Goal: Task Accomplishment & Management: Manage account settings

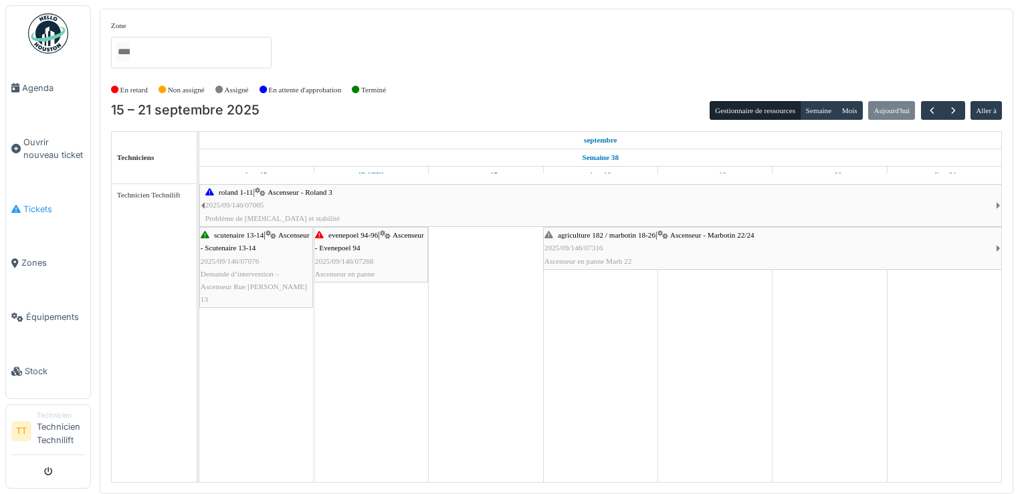
click at [35, 207] on span "Tickets" at bounding box center [54, 209] width 62 height 13
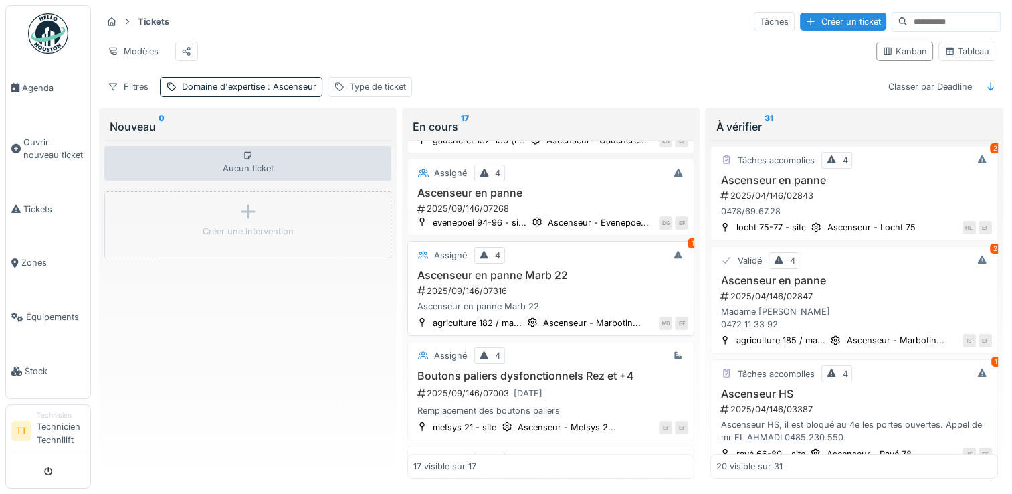
scroll to position [1369, 0]
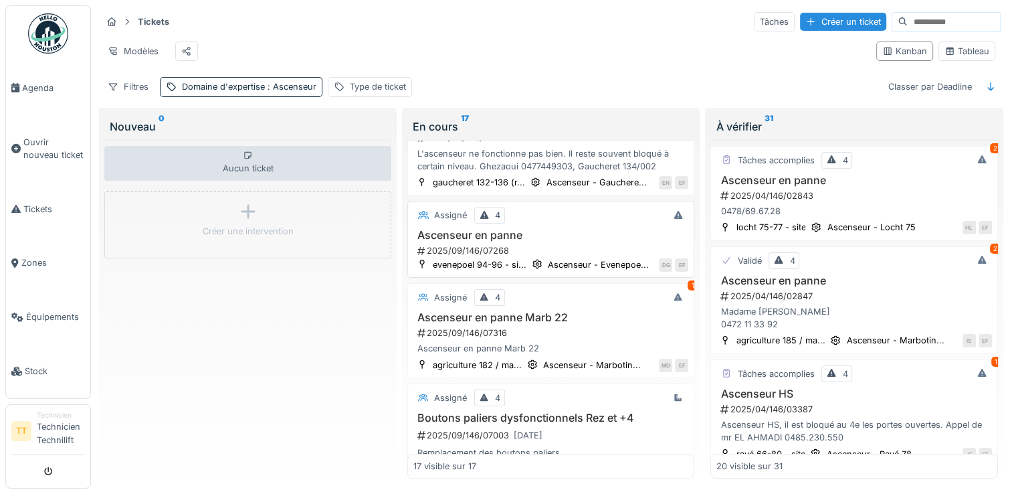
click at [463, 241] on h3 "Ascenseur en panne" at bounding box center [550, 235] width 275 height 13
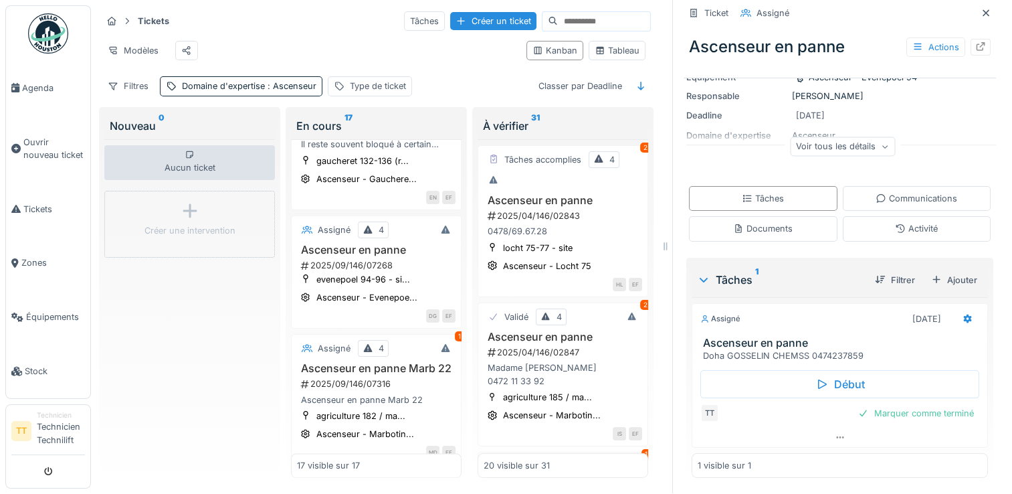
scroll to position [11, 0]
click at [875, 194] on div "Communications" at bounding box center [916, 198] width 82 height 13
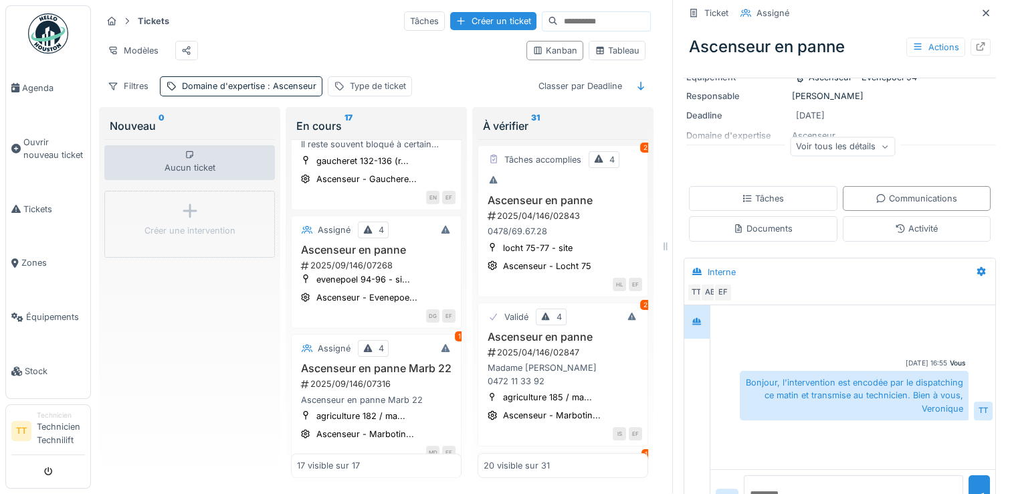
click at [797, 475] on textarea at bounding box center [853, 496] width 219 height 43
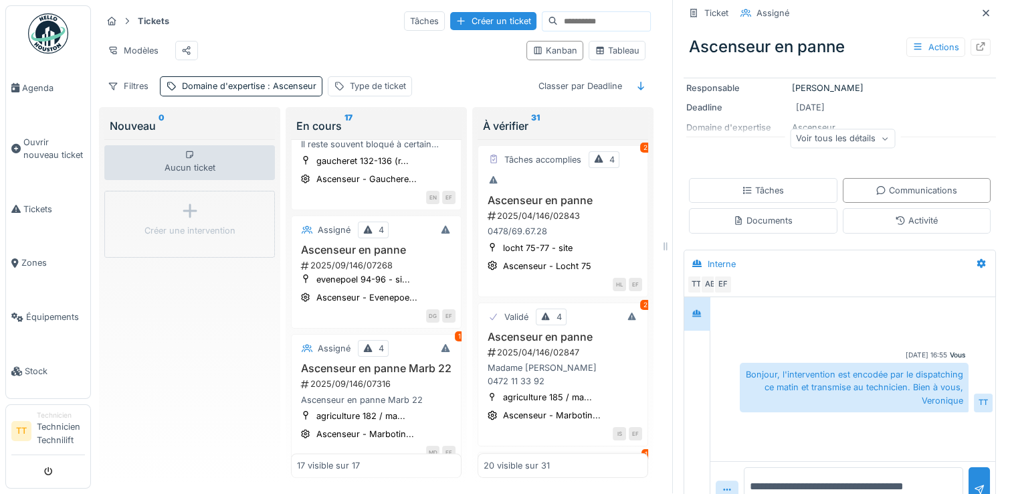
scroll to position [146, 0]
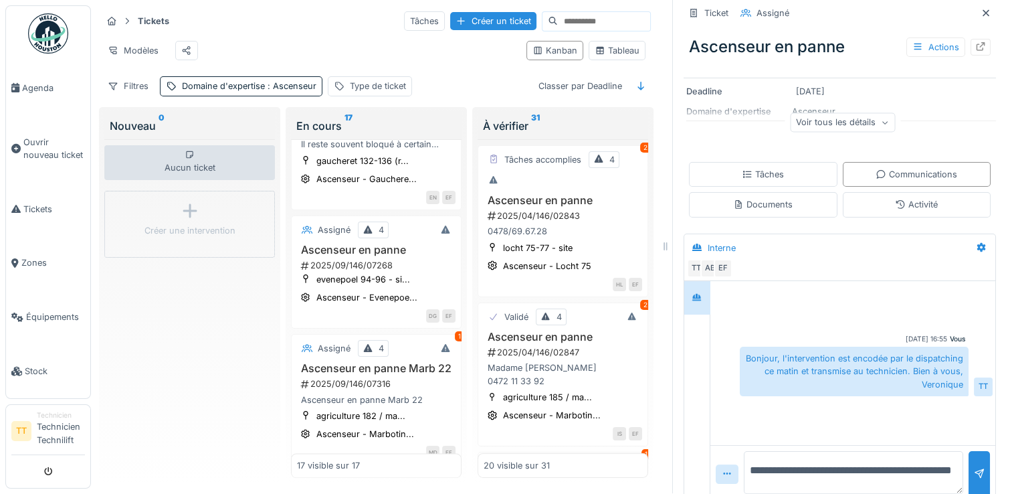
drag, startPoint x: 807, startPoint y: 474, endPoint x: 736, endPoint y: 448, distance: 74.9
click at [744, 451] on textarea "**********" at bounding box center [853, 472] width 219 height 43
click at [767, 465] on textarea "**********" at bounding box center [853, 472] width 219 height 43
click at [799, 471] on textarea "**********" at bounding box center [853, 472] width 219 height 43
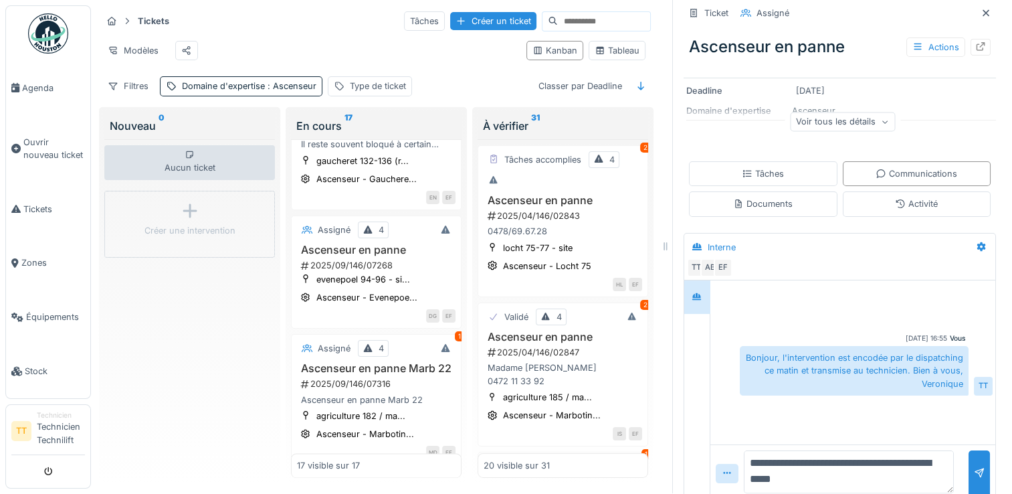
drag, startPoint x: 807, startPoint y: 474, endPoint x: 736, endPoint y: 452, distance: 73.6
click at [744, 452] on textarea "**********" at bounding box center [849, 471] width 210 height 43
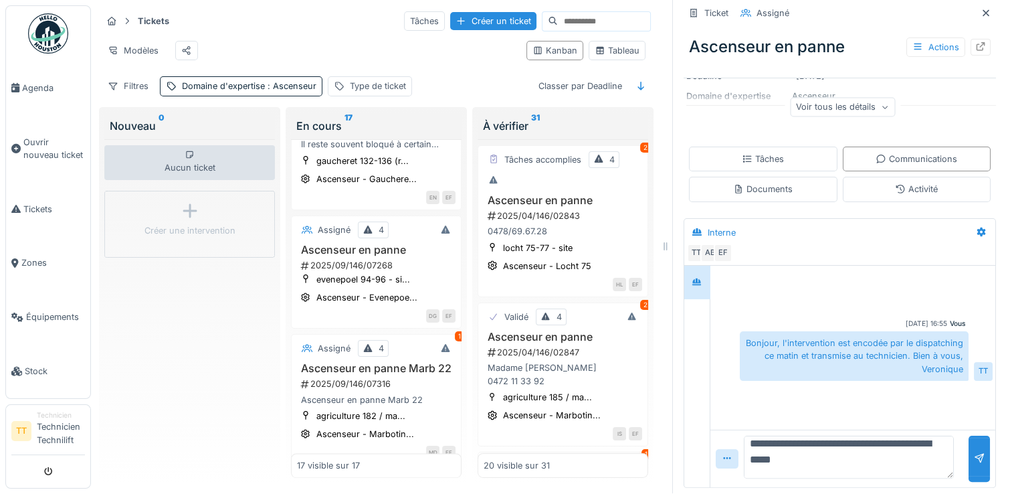
click at [885, 447] on textarea "**********" at bounding box center [849, 456] width 210 height 43
type textarea "**********"
click at [968, 441] on div at bounding box center [978, 458] width 21 height 46
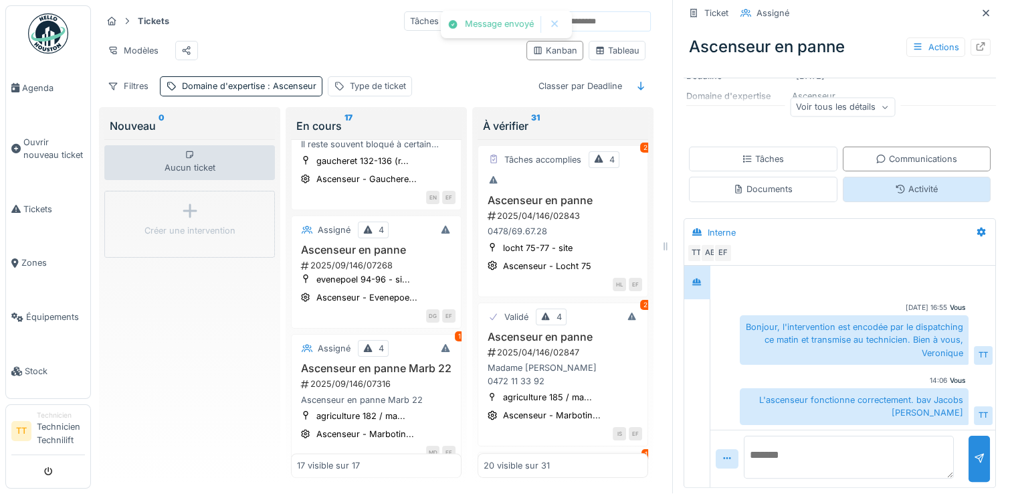
click at [861, 177] on div "Activité" at bounding box center [917, 189] width 148 height 25
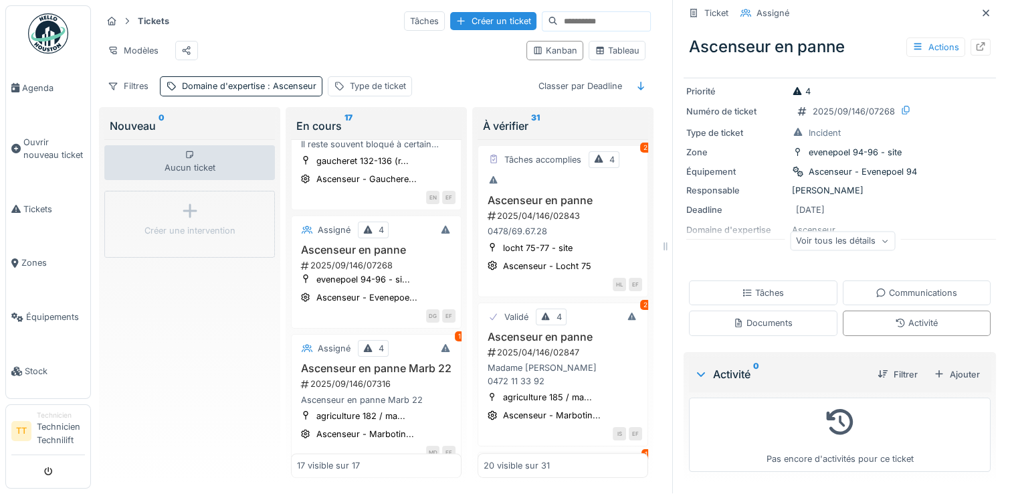
scroll to position [0, 0]
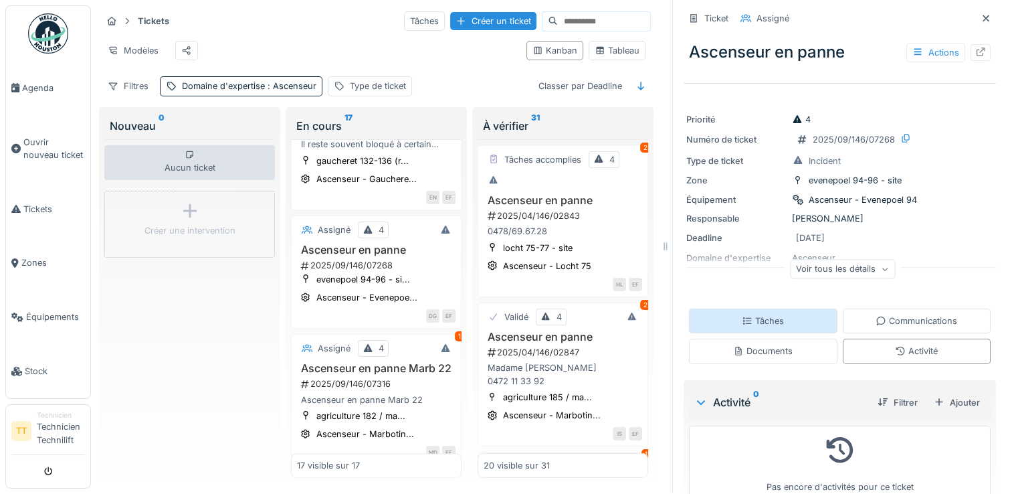
click at [768, 314] on div "Tâches" at bounding box center [763, 320] width 42 height 13
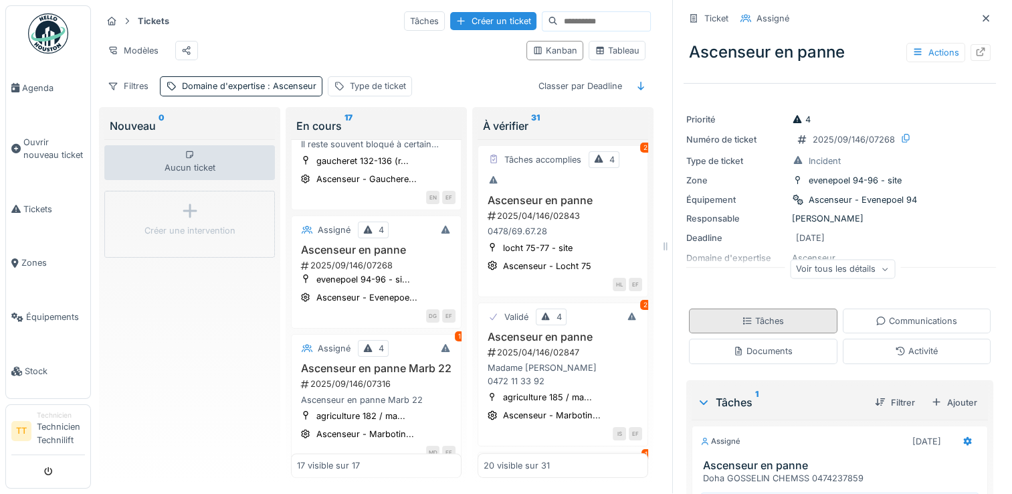
scroll to position [28, 0]
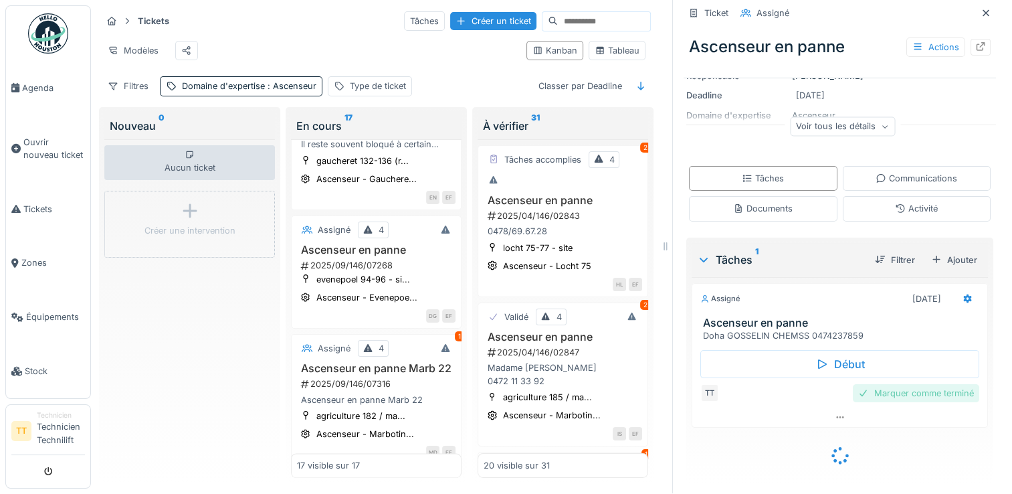
click at [891, 384] on div "Marquer comme terminé" at bounding box center [916, 393] width 126 height 18
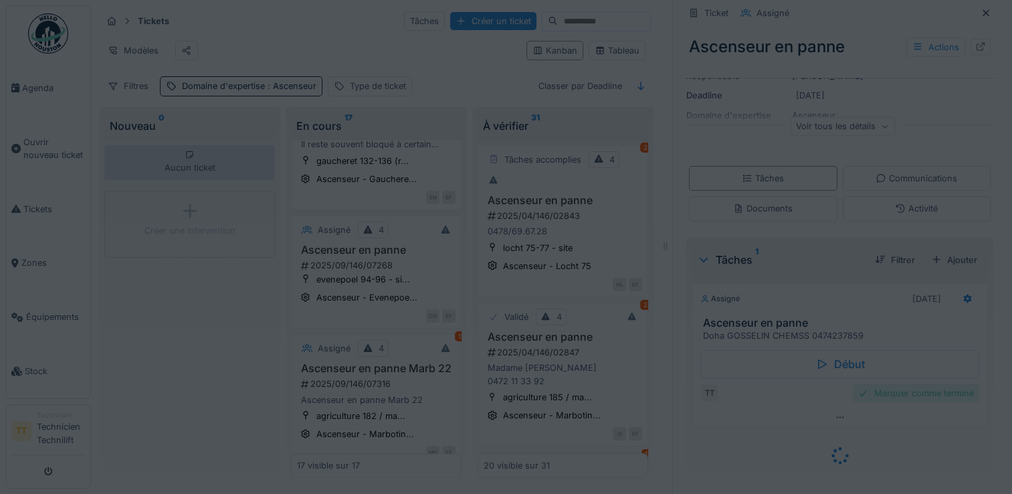
scroll to position [122, 0]
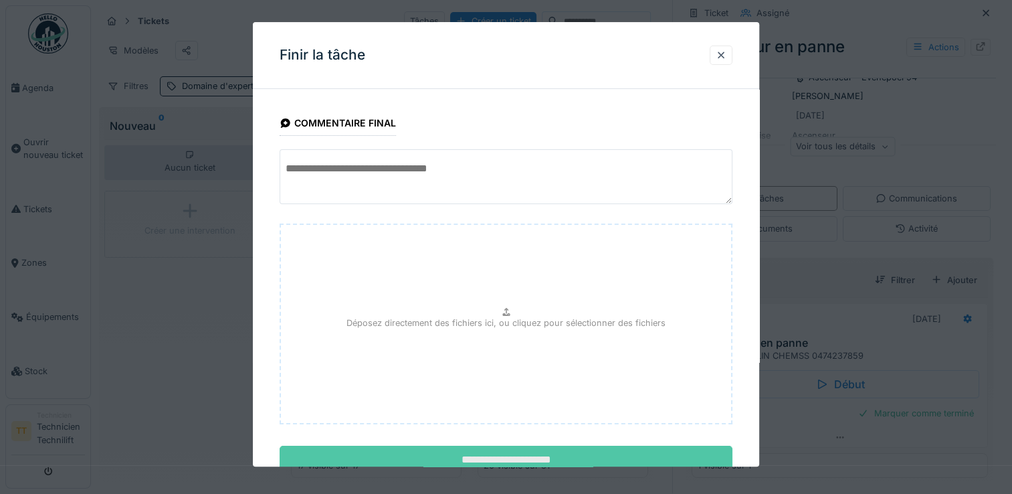
click at [552, 458] on input "**********" at bounding box center [506, 460] width 453 height 28
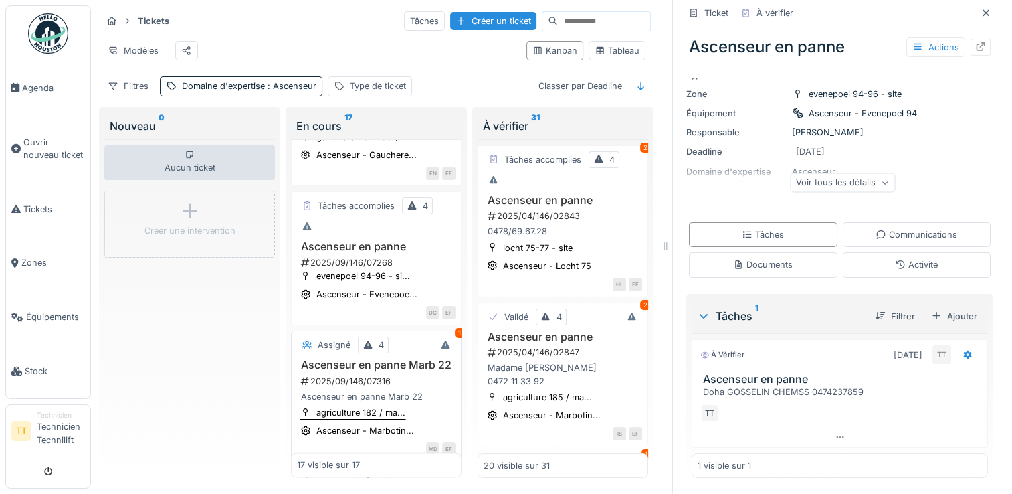
scroll to position [1840, 0]
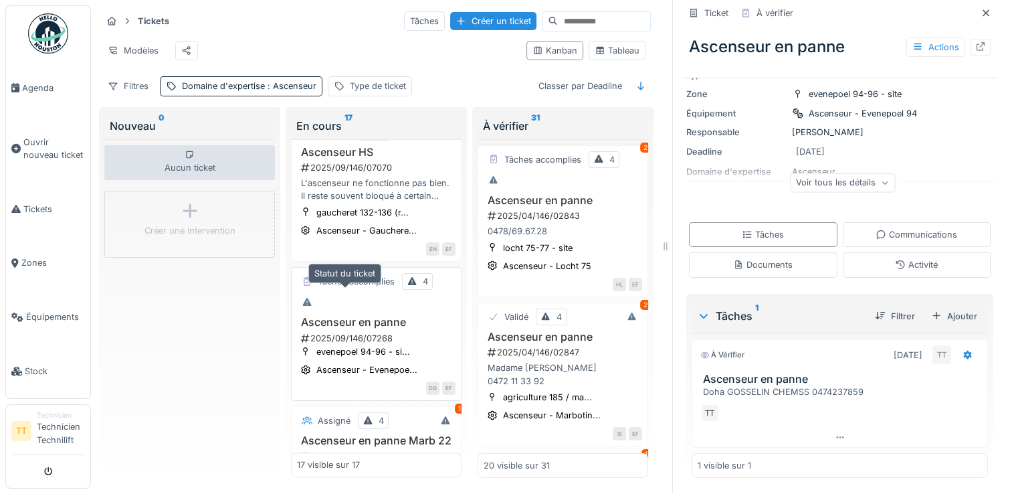
click at [354, 284] on div "Tâches accomplies" at bounding box center [356, 281] width 77 height 13
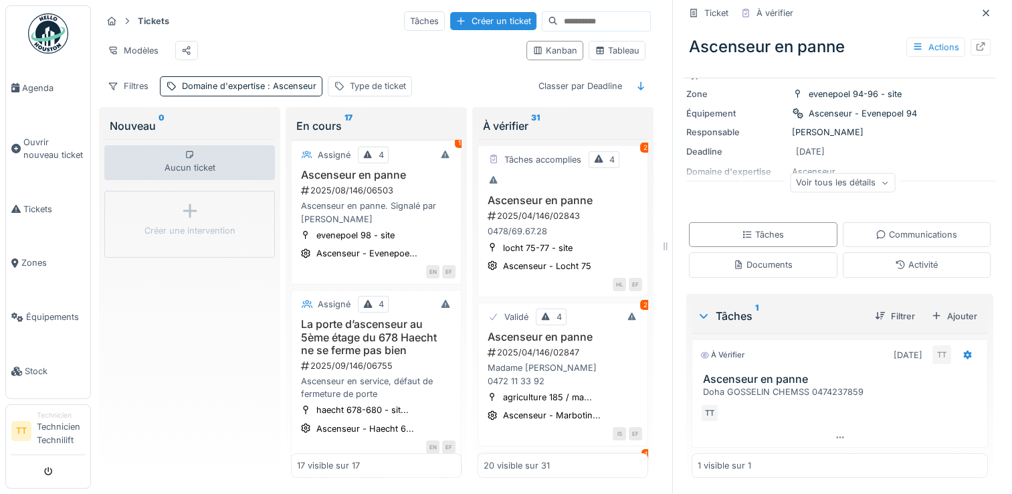
scroll to position [1238, 0]
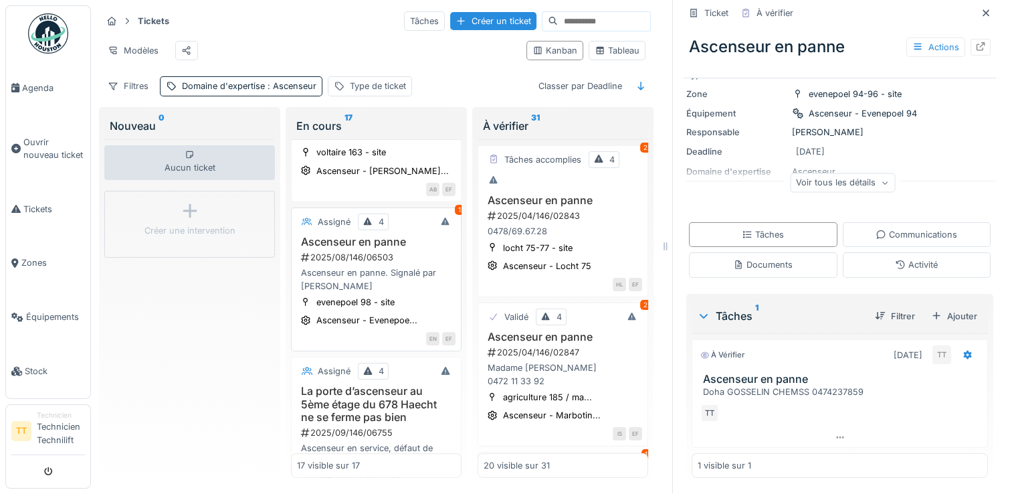
click at [363, 255] on div "Ascenseur en panne 2025/08/146/06503 Ascenseur en panne. Signalé par François" at bounding box center [376, 263] width 159 height 57
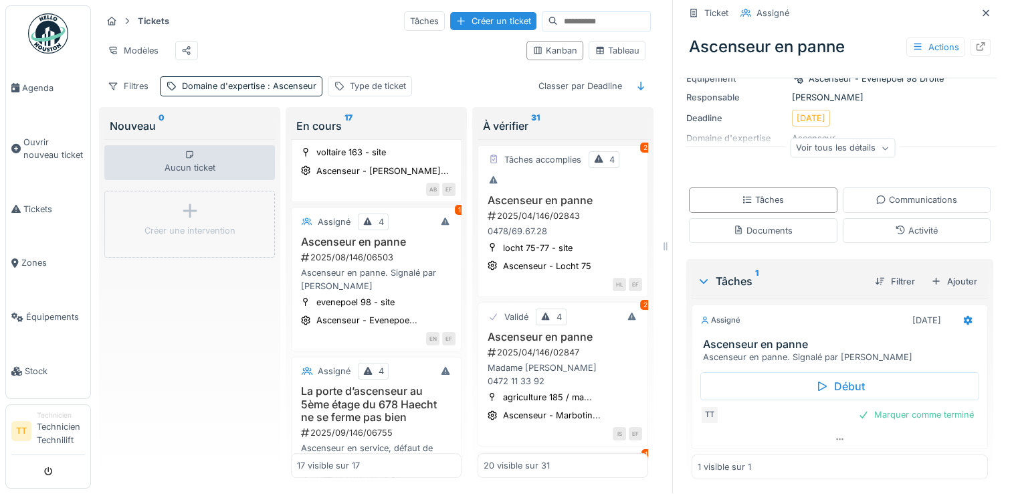
scroll to position [135, 0]
click at [885, 404] on div "Marquer comme terminé" at bounding box center [916, 413] width 126 height 18
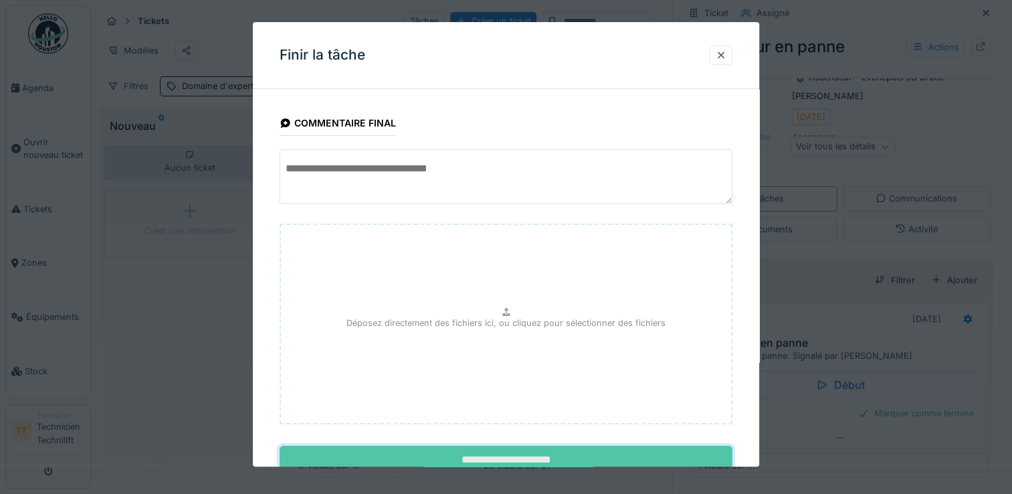
click at [589, 450] on input "**********" at bounding box center [506, 460] width 453 height 28
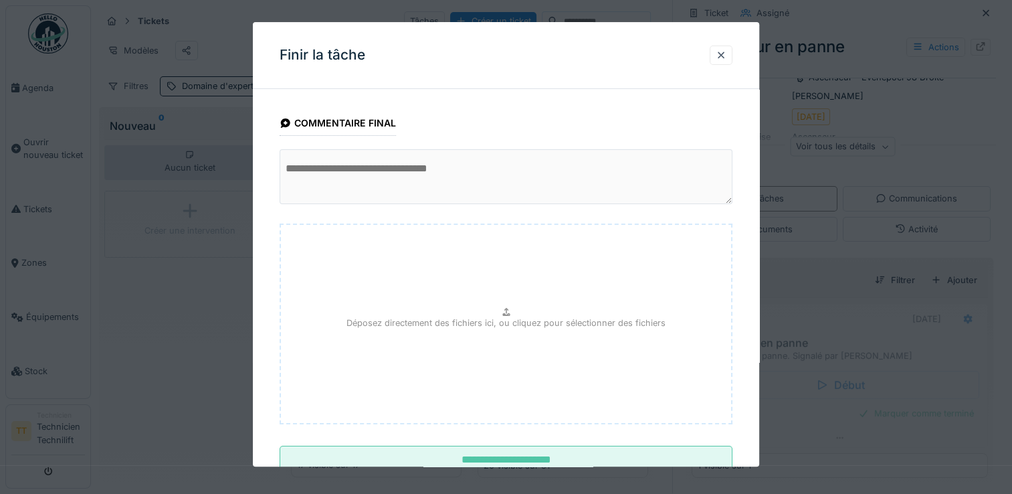
scroll to position [99, 0]
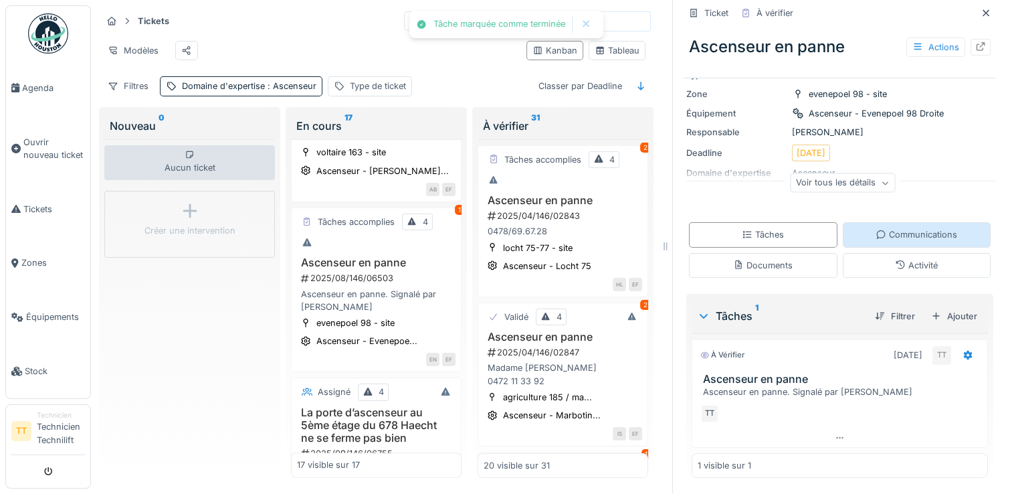
click at [886, 228] on div "Communications" at bounding box center [916, 234] width 82 height 13
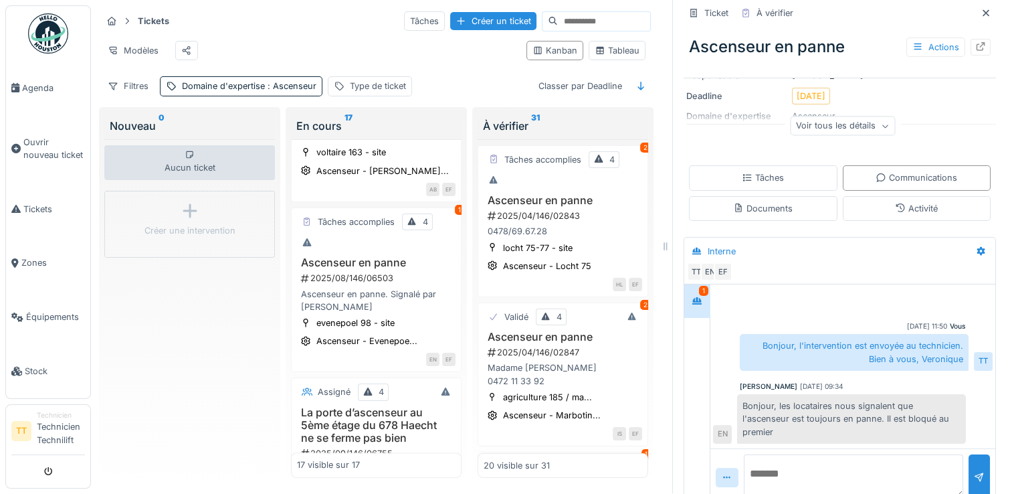
scroll to position [175, 0]
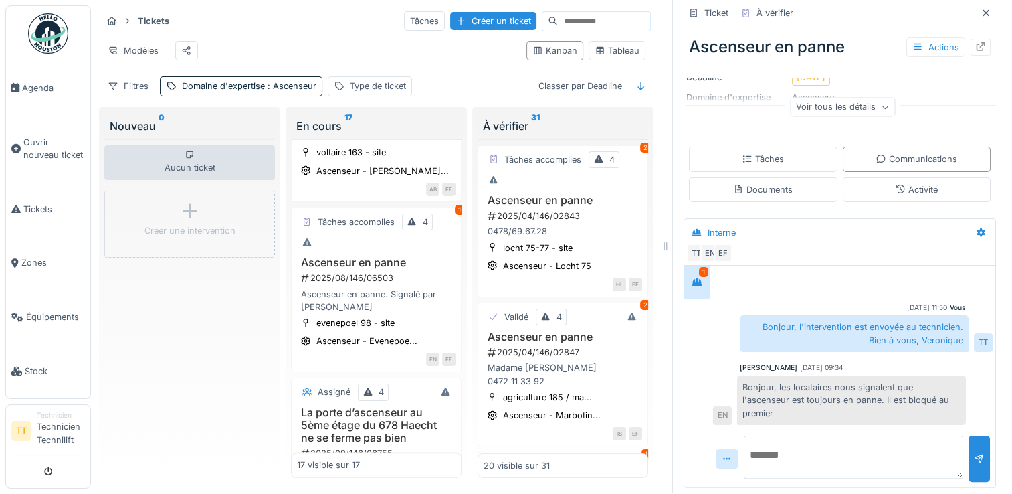
click at [821, 443] on textarea at bounding box center [853, 456] width 219 height 43
click at [887, 435] on textarea at bounding box center [853, 456] width 219 height 43
type textarea "**********"
click at [968, 437] on div at bounding box center [978, 458] width 21 height 46
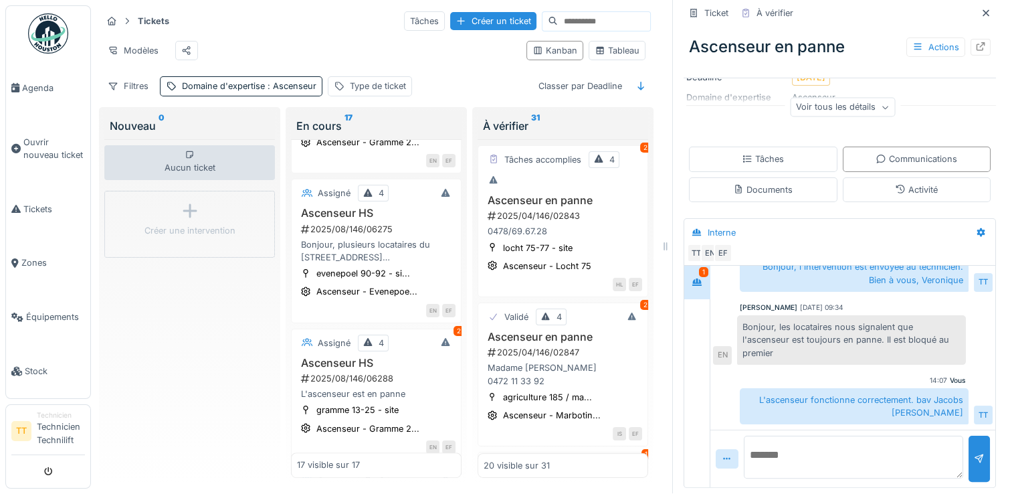
scroll to position [837, 0]
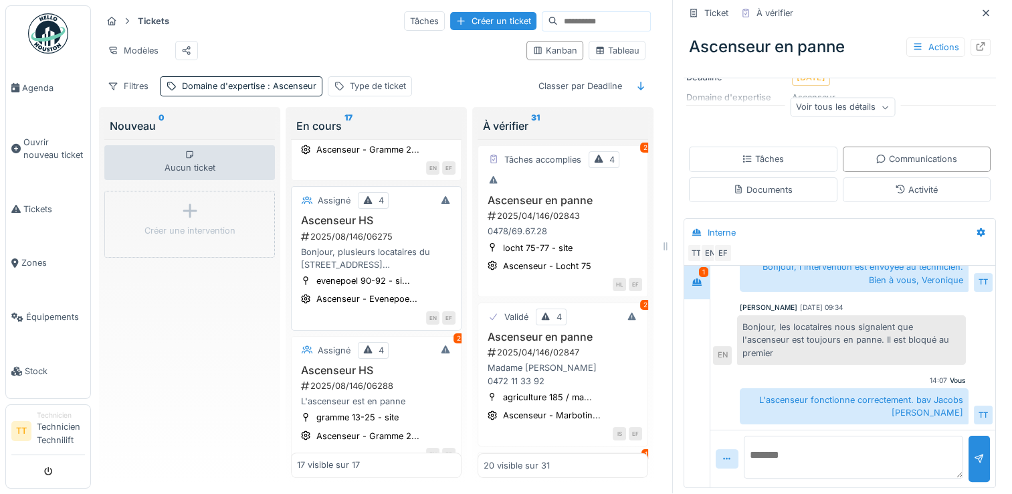
click at [362, 297] on div "evenepoel 90-92 - si... Ascenseur - Evenepoe..." at bounding box center [376, 290] width 159 height 32
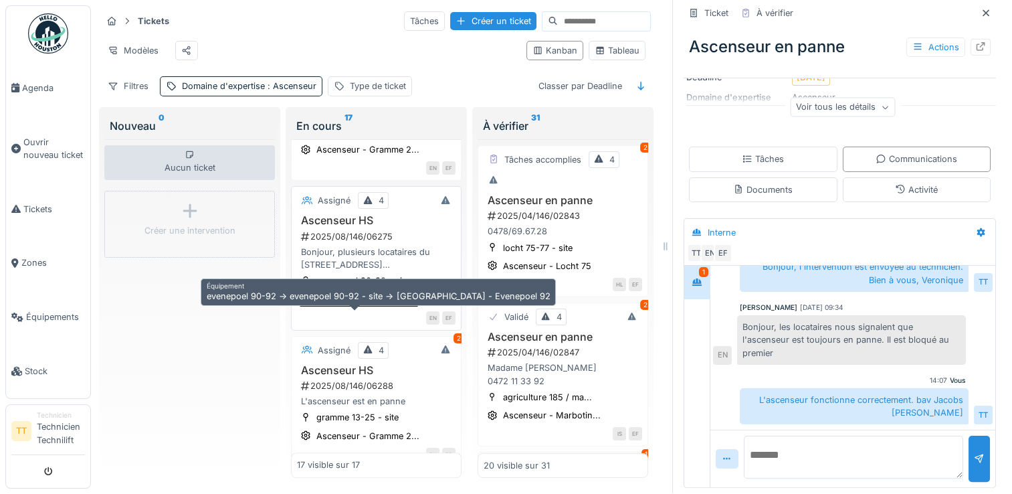
click at [379, 305] on div "Ascenseur - Evenepoe..." at bounding box center [366, 298] width 101 height 13
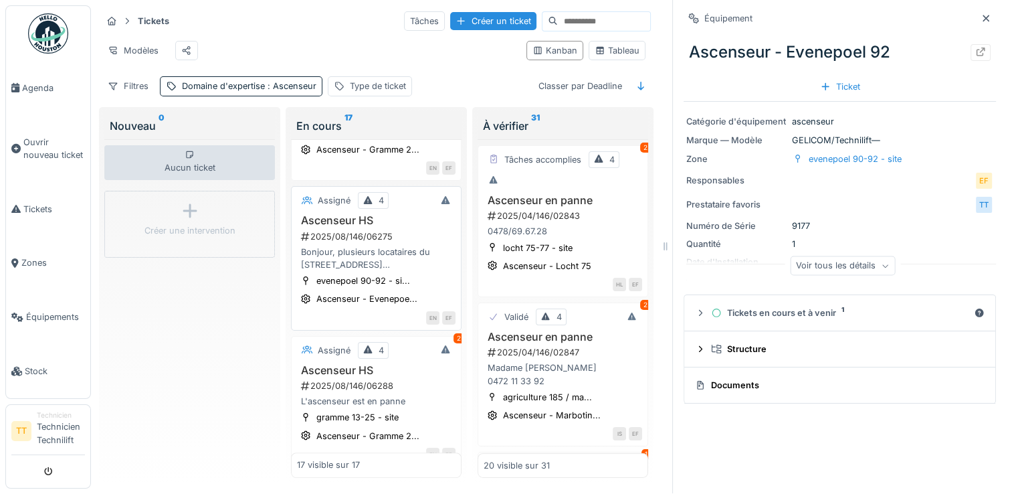
click at [348, 225] on h3 "Ascenseur HS" at bounding box center [376, 220] width 159 height 13
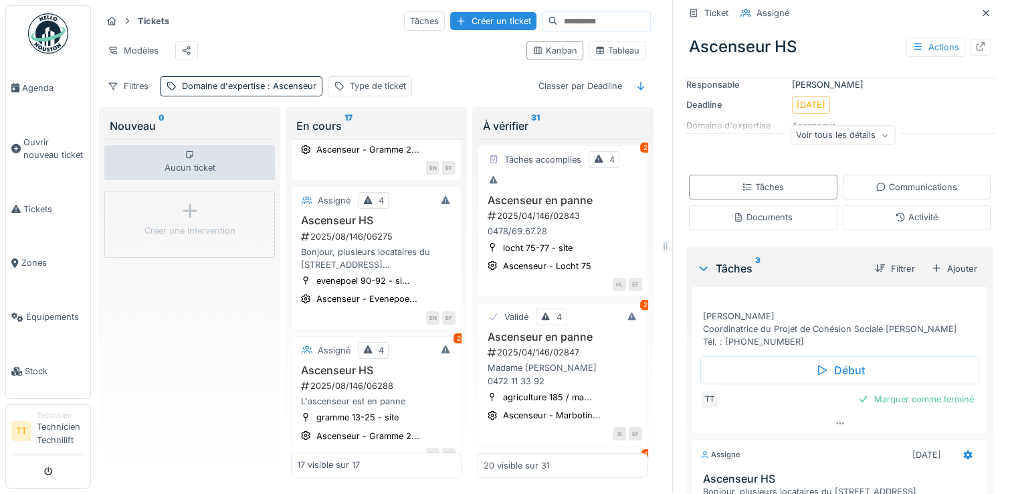
scroll to position [134, 0]
click at [875, 183] on icon at bounding box center [880, 187] width 11 height 9
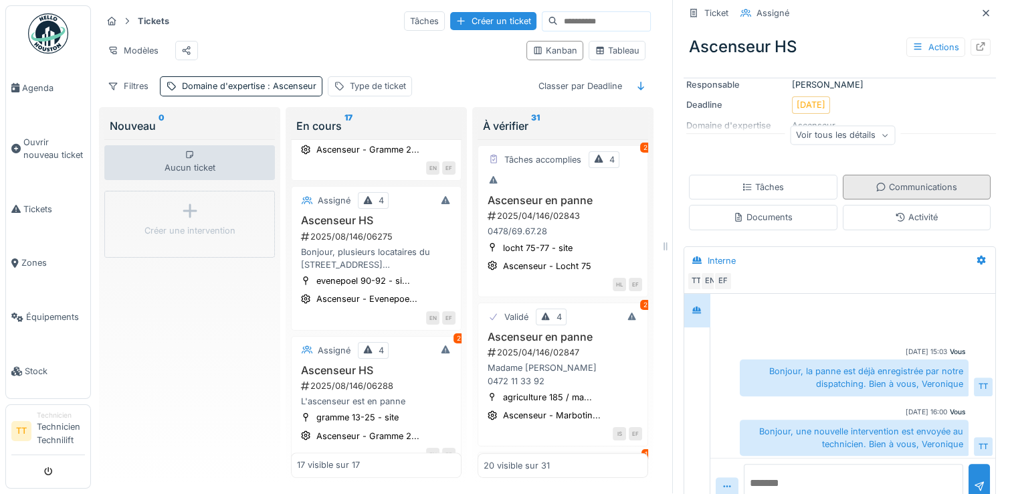
scroll to position [3, 0]
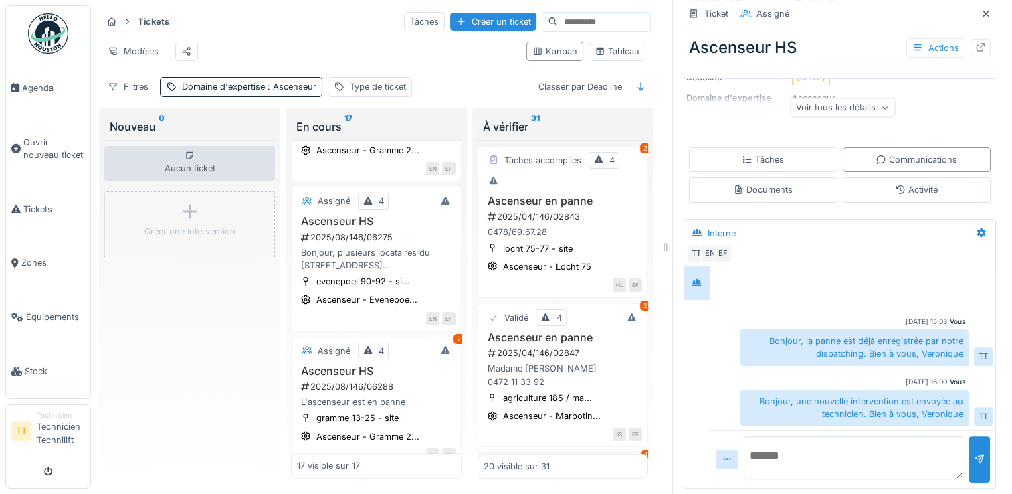
click at [831, 453] on textarea at bounding box center [853, 457] width 219 height 43
type textarea "**********"
click at [970, 456] on div "**********" at bounding box center [852, 459] width 285 height 58
click at [974, 455] on div at bounding box center [979, 459] width 11 height 13
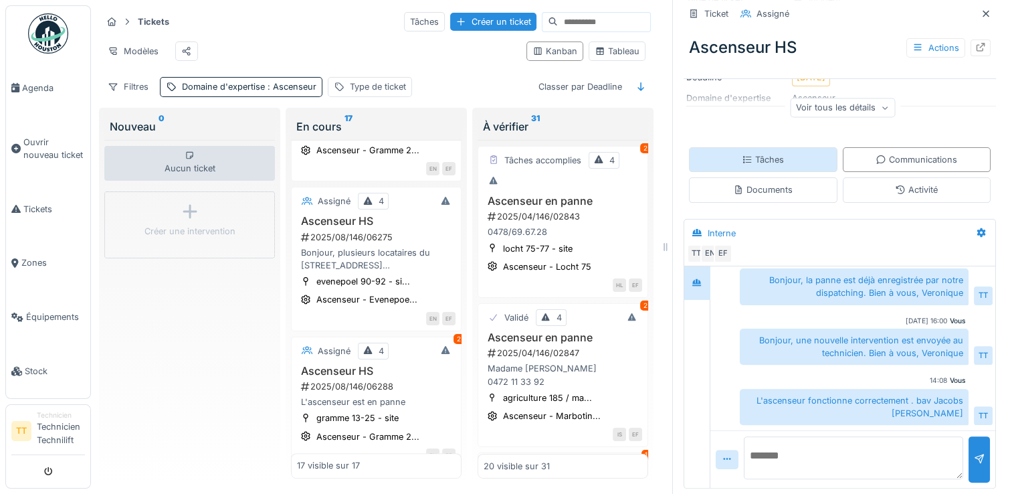
click at [791, 167] on div "Tâches" at bounding box center [763, 159] width 148 height 25
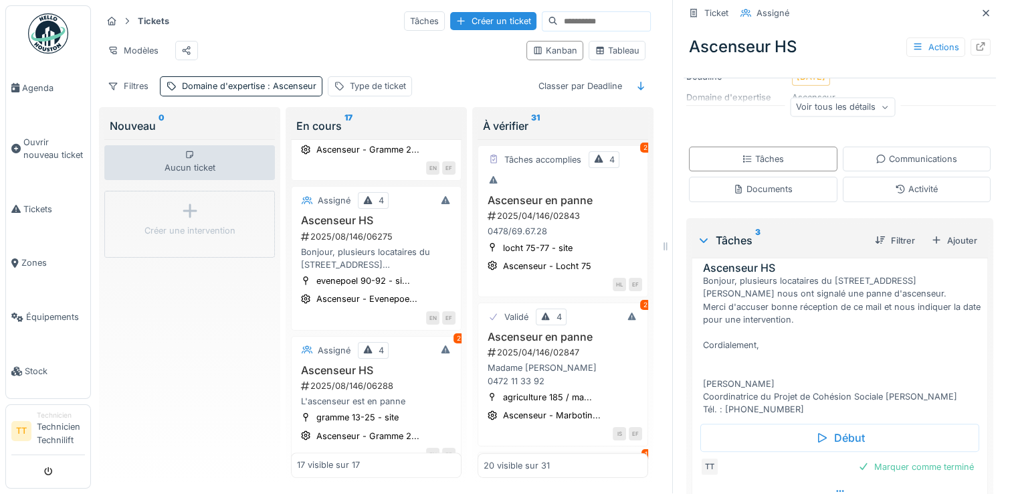
scroll to position [67, 0]
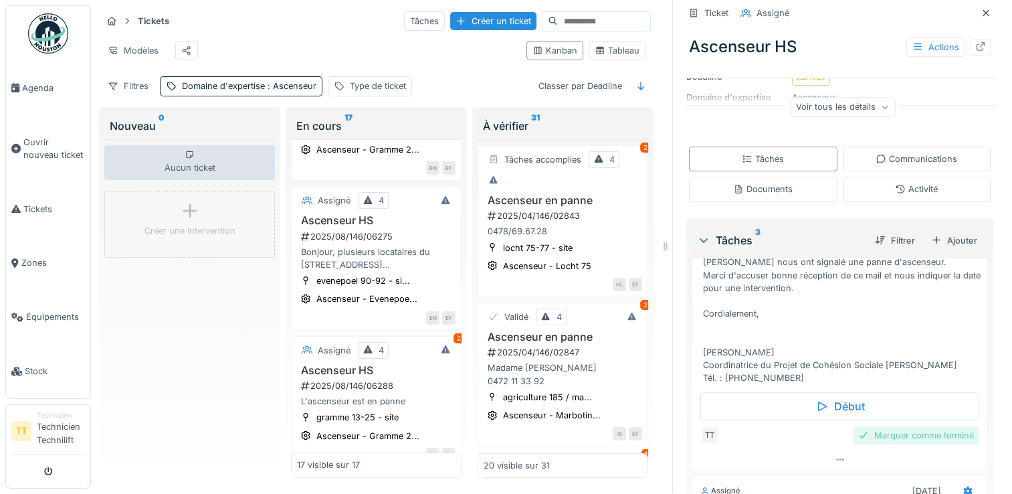
click at [862, 429] on div "Marquer comme terminé" at bounding box center [916, 435] width 126 height 18
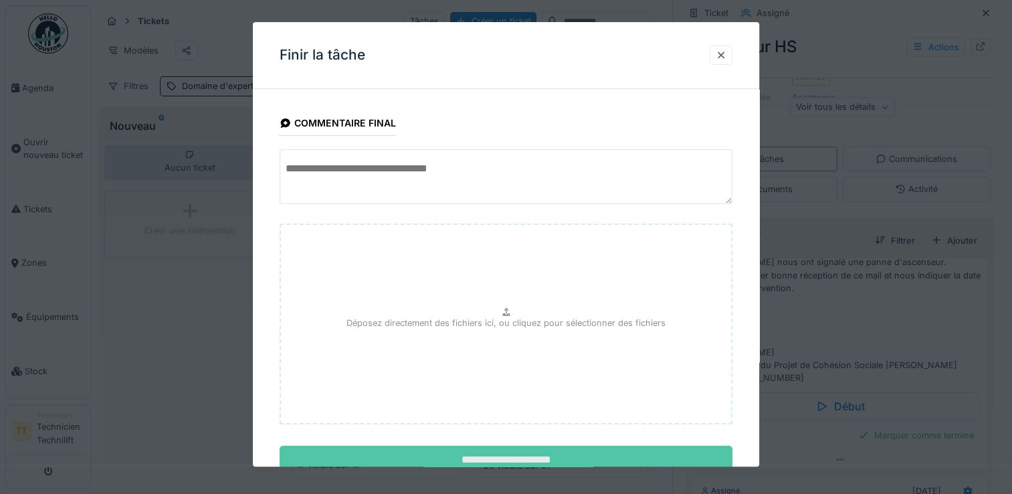
click at [609, 451] on input "**********" at bounding box center [506, 460] width 453 height 28
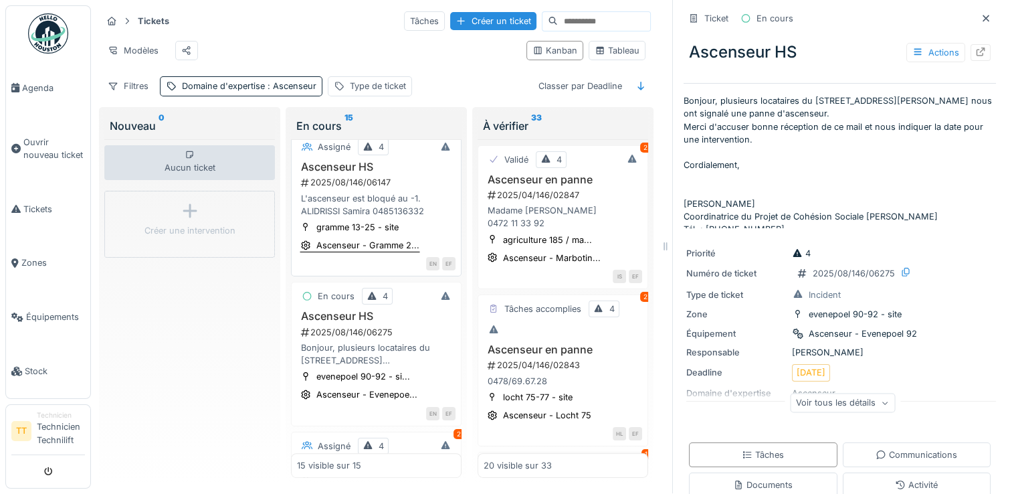
scroll to position [803, 0]
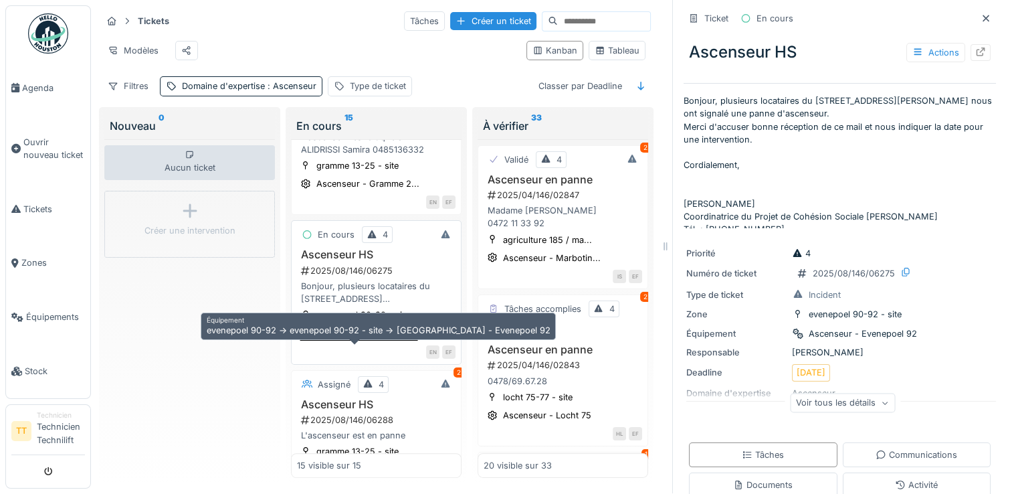
click at [385, 338] on div "Ascenseur - Evenepoe..." at bounding box center [366, 332] width 101 height 13
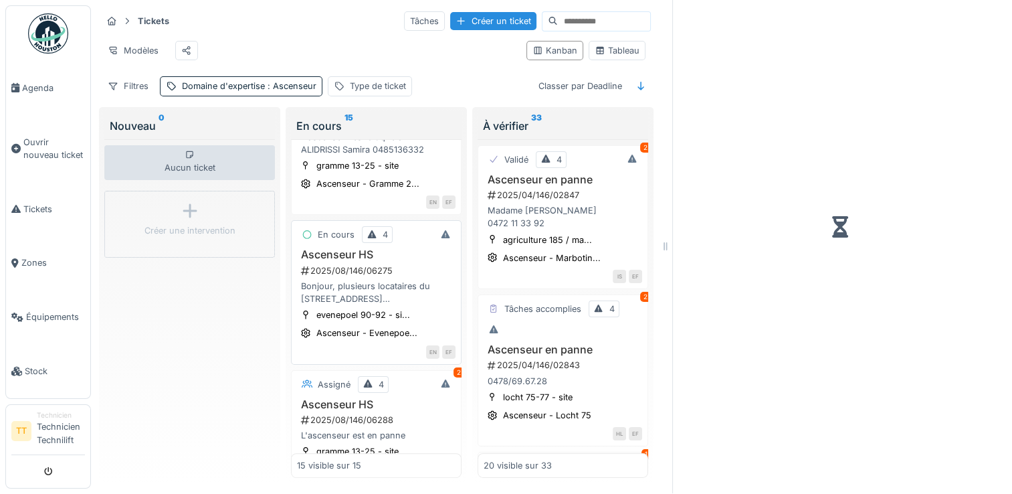
click at [325, 261] on h3 "Ascenseur HS" at bounding box center [376, 254] width 159 height 13
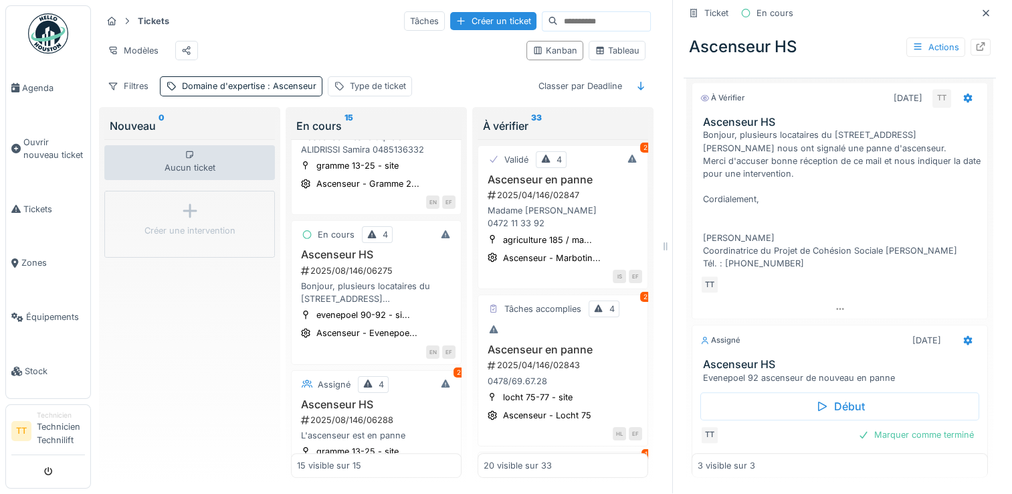
scroll to position [174, 0]
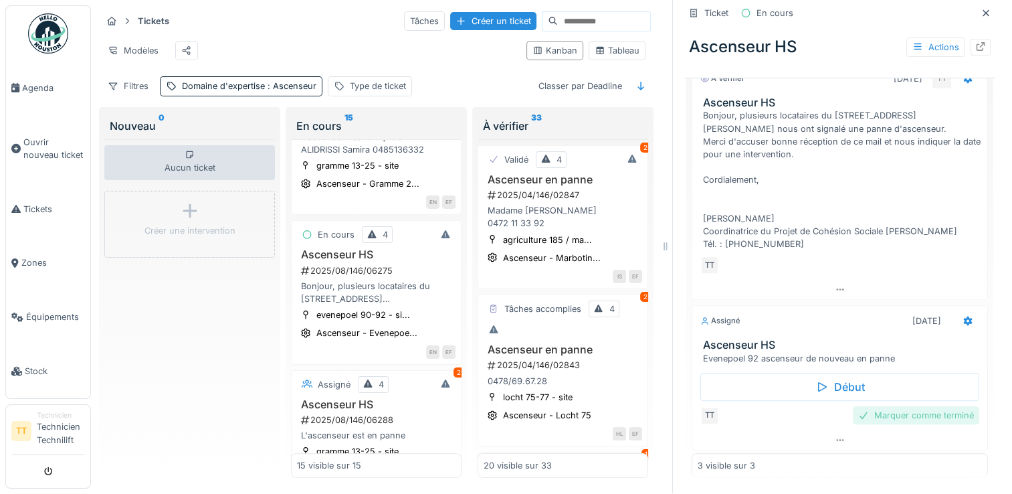
click at [853, 406] on div "Marquer comme terminé" at bounding box center [916, 415] width 126 height 18
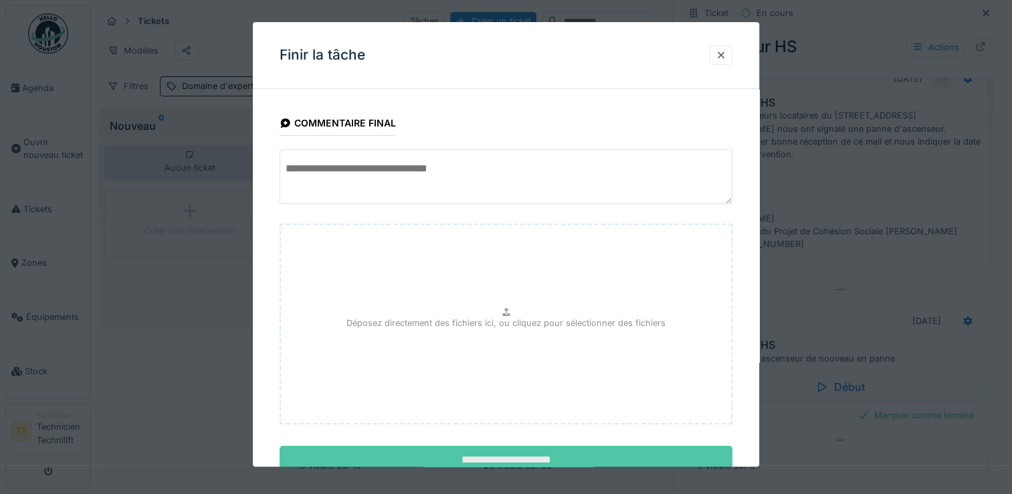
click at [560, 451] on input "**********" at bounding box center [506, 460] width 453 height 28
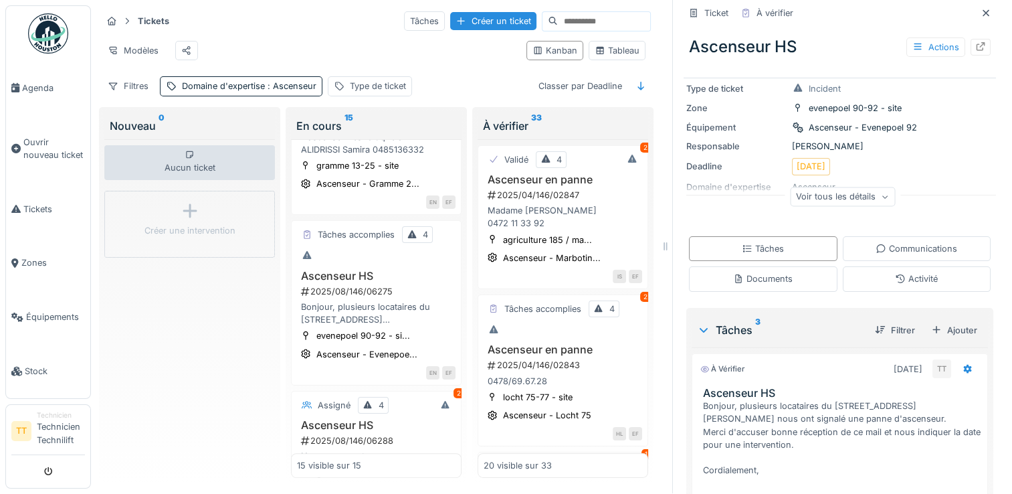
scroll to position [30, 0]
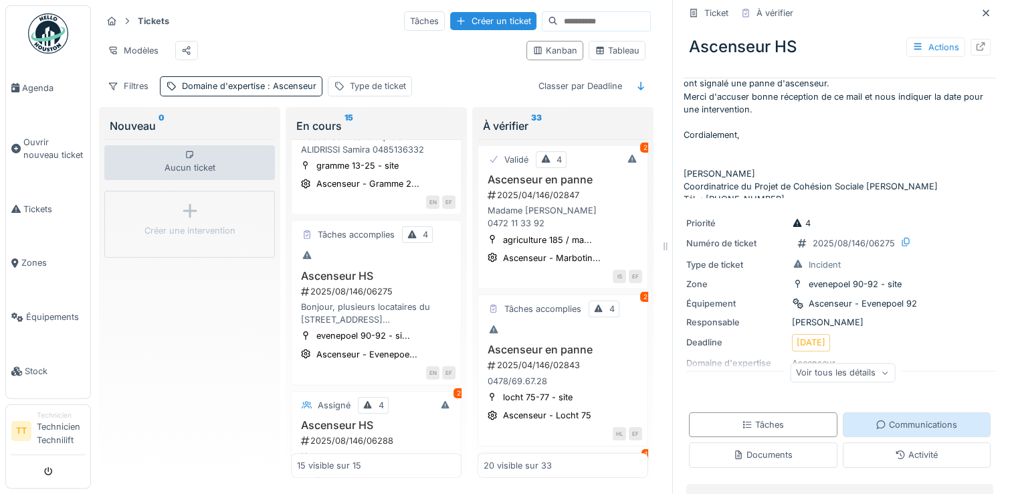
click at [879, 412] on div "Communications" at bounding box center [917, 424] width 148 height 25
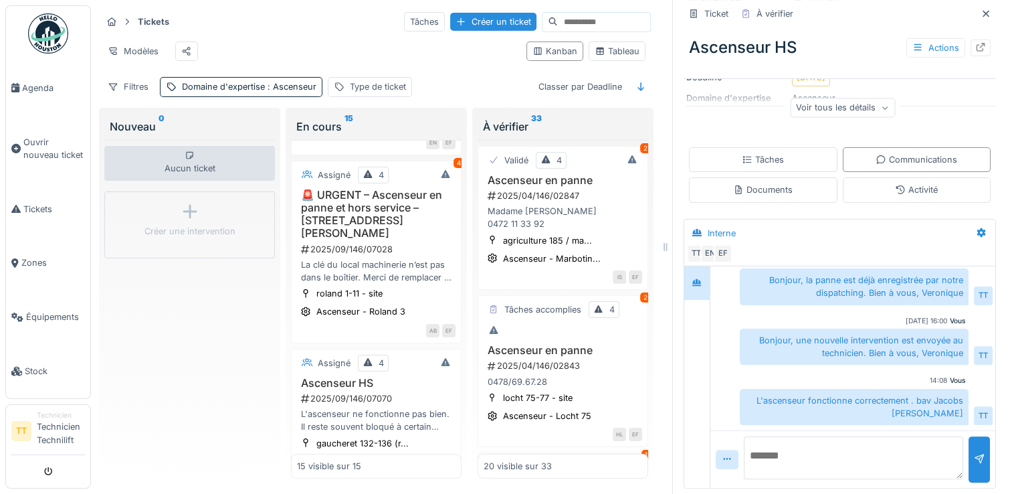
scroll to position [1471, 0]
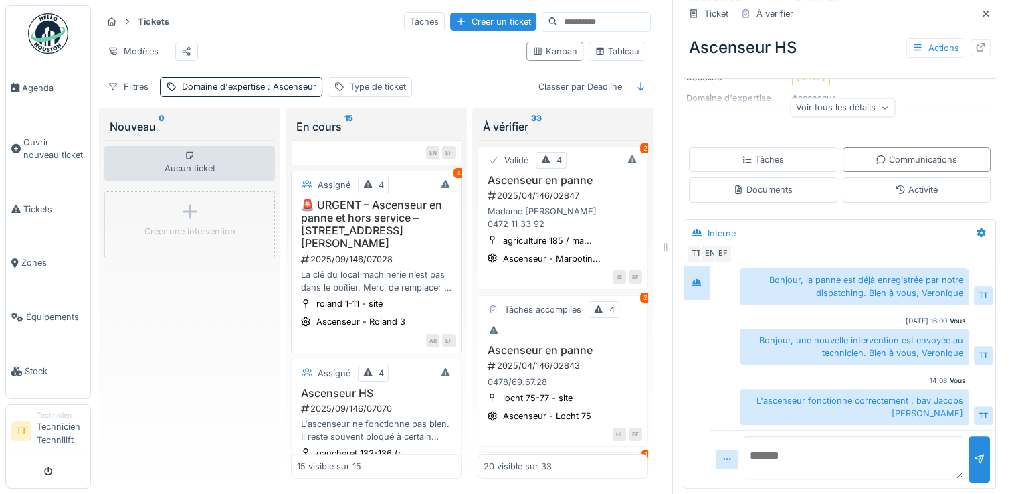
click at [383, 250] on h3 "🚨 URGENT – Ascenseur en panne et hors service – Rue Arthur Roland 3" at bounding box center [376, 224] width 159 height 51
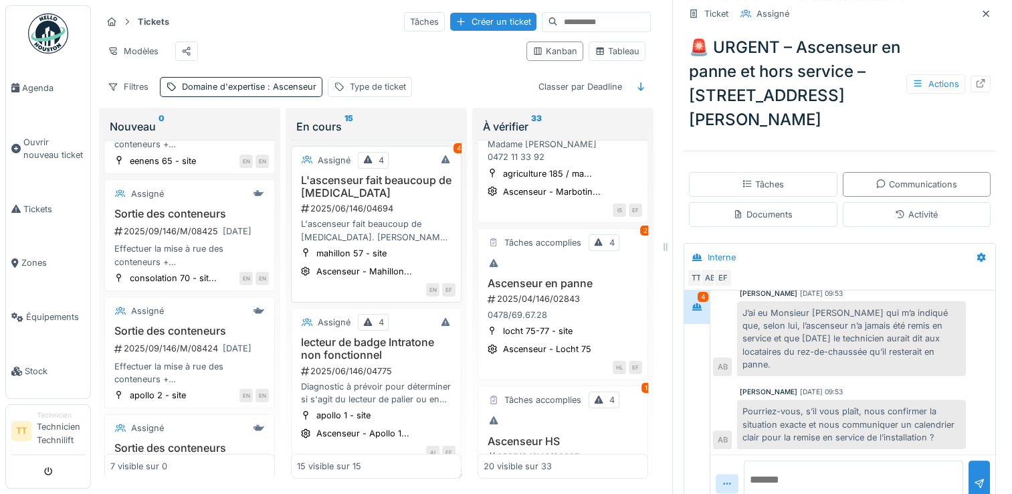
click at [373, 194] on h3 "L'ascenseur fait beaucoup de bruit" at bounding box center [376, 186] width 159 height 25
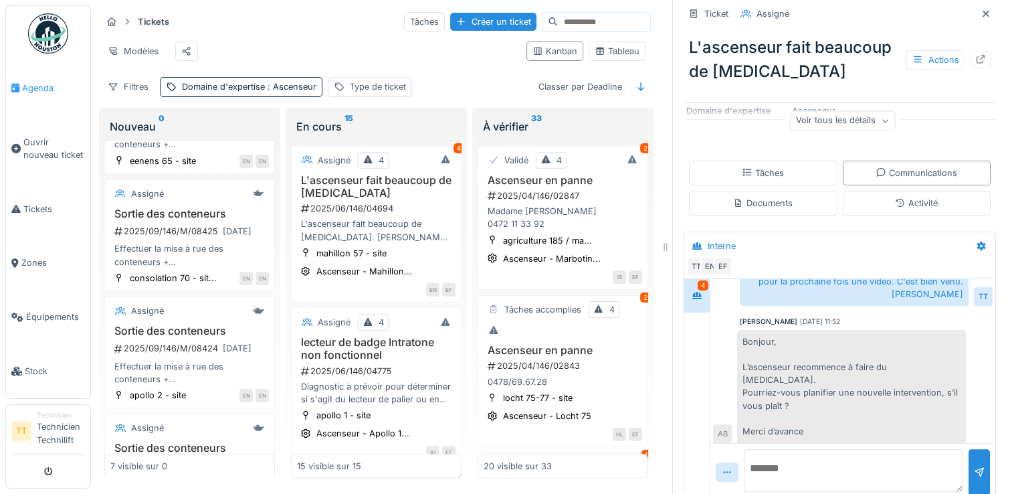
click at [24, 88] on span "Agenda" at bounding box center [53, 88] width 63 height 13
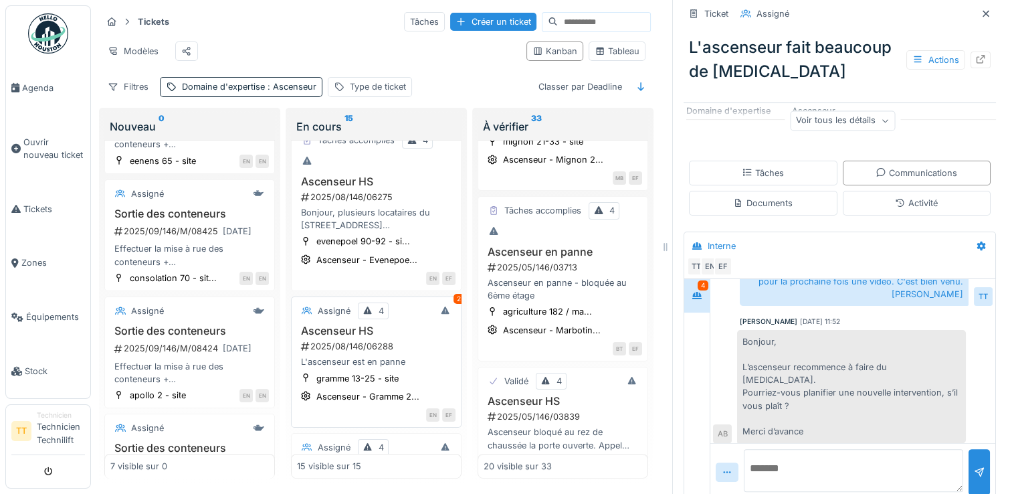
scroll to position [1003, 0]
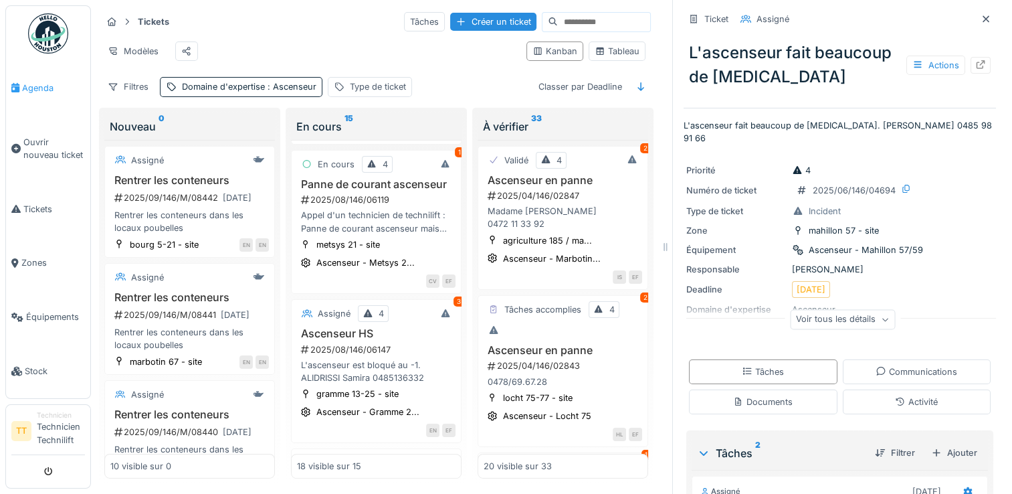
click at [23, 86] on span "Agenda" at bounding box center [53, 88] width 63 height 13
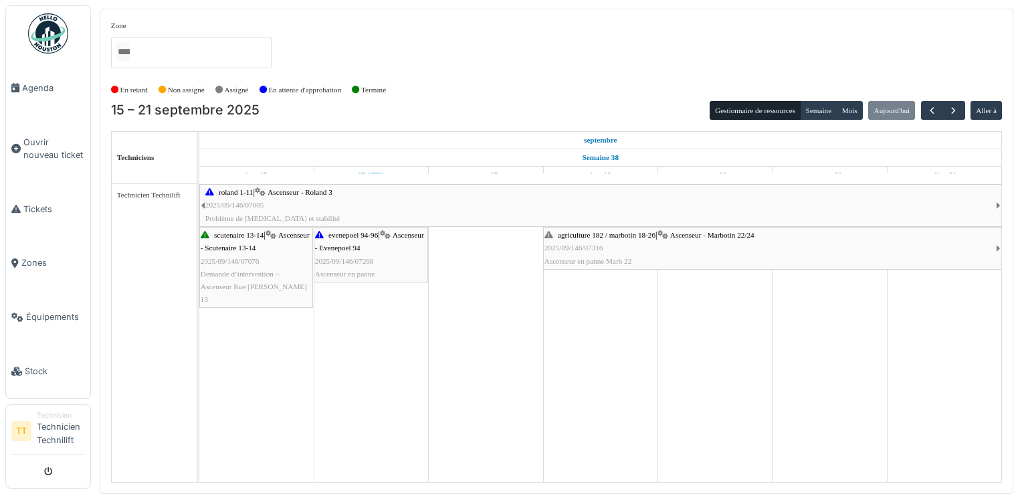
click at [246, 258] on span "2025/09/146/07076" at bounding box center [230, 261] width 59 height 8
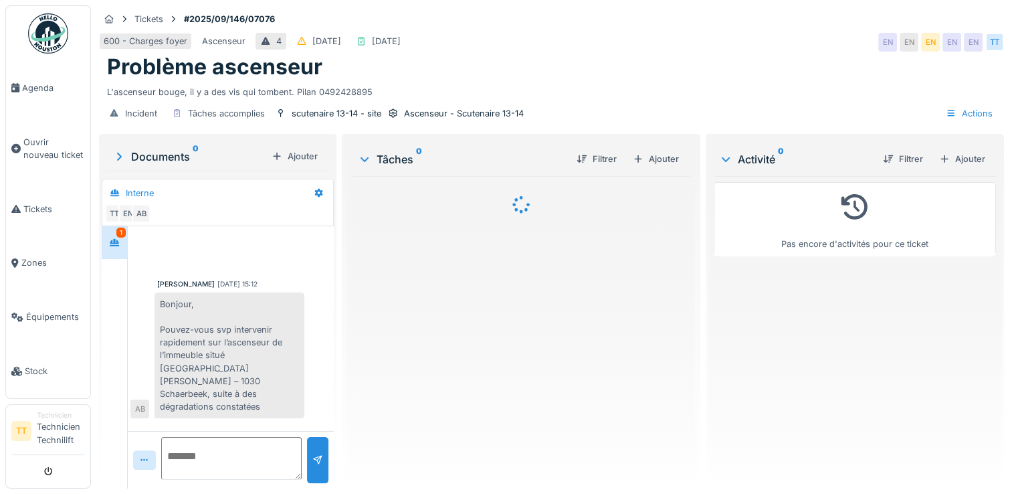
scroll to position [185, 0]
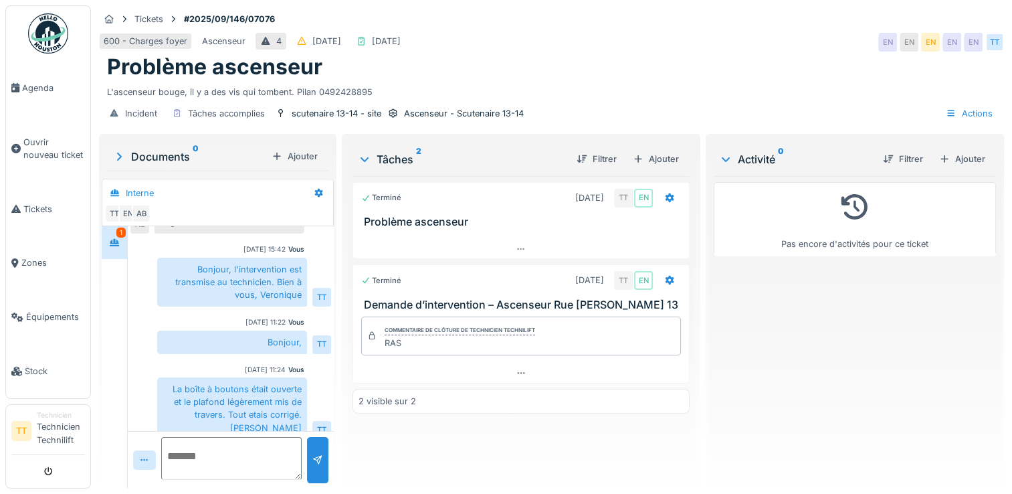
click at [257, 445] on textarea at bounding box center [231, 458] width 140 height 43
drag, startPoint x: 234, startPoint y: 469, endPoint x: 159, endPoint y: 424, distance: 88.2
click at [159, 424] on div "**********" at bounding box center [231, 357] width 206 height 262
paste textarea
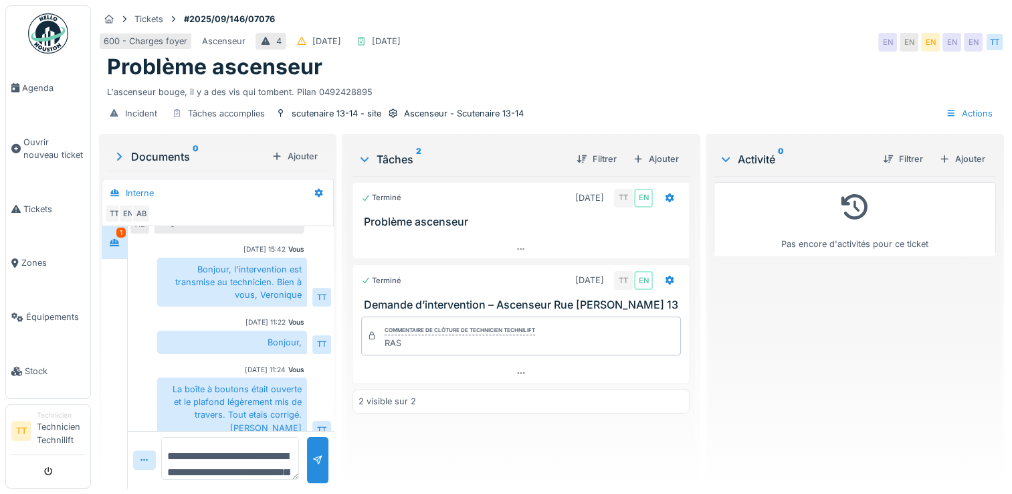
scroll to position [64, 0]
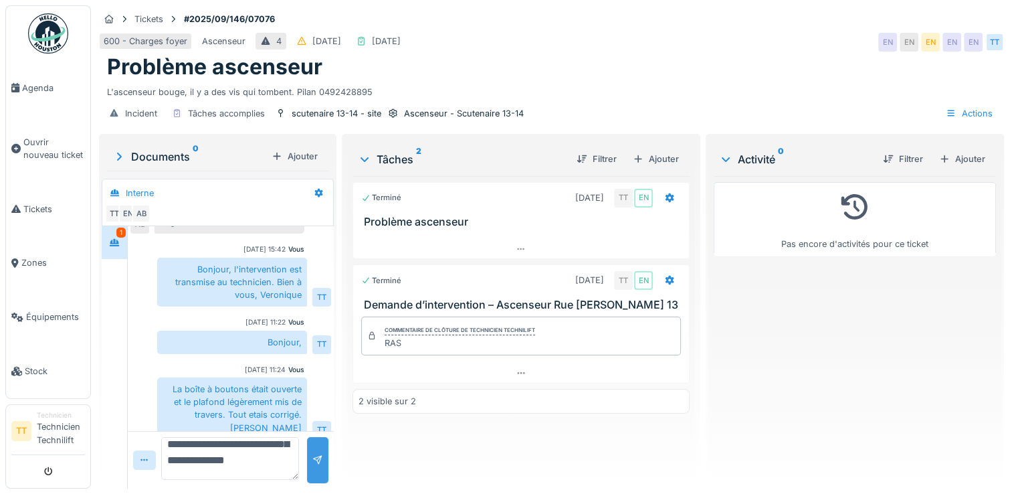
type textarea "**********"
click at [317, 459] on div at bounding box center [317, 459] width 11 height 13
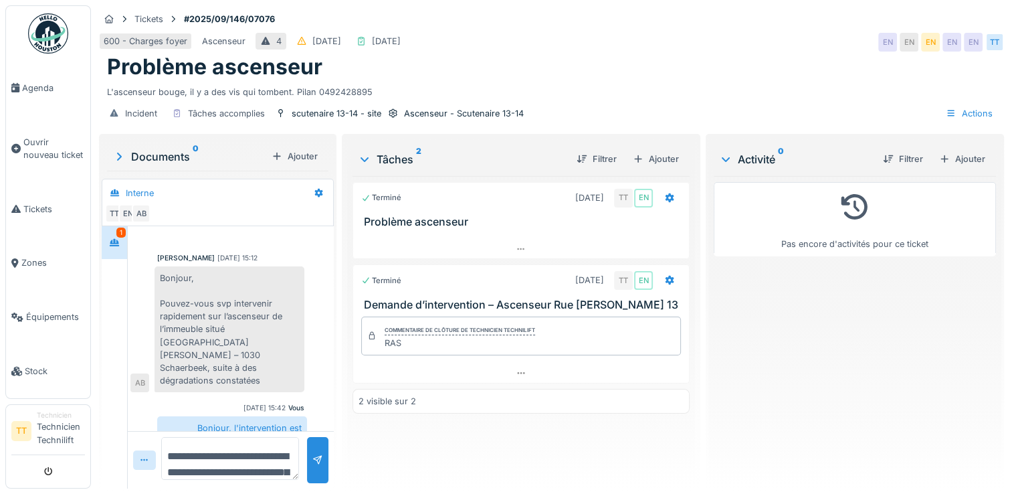
scroll to position [3, 0]
